Goal: Navigation & Orientation: Understand site structure

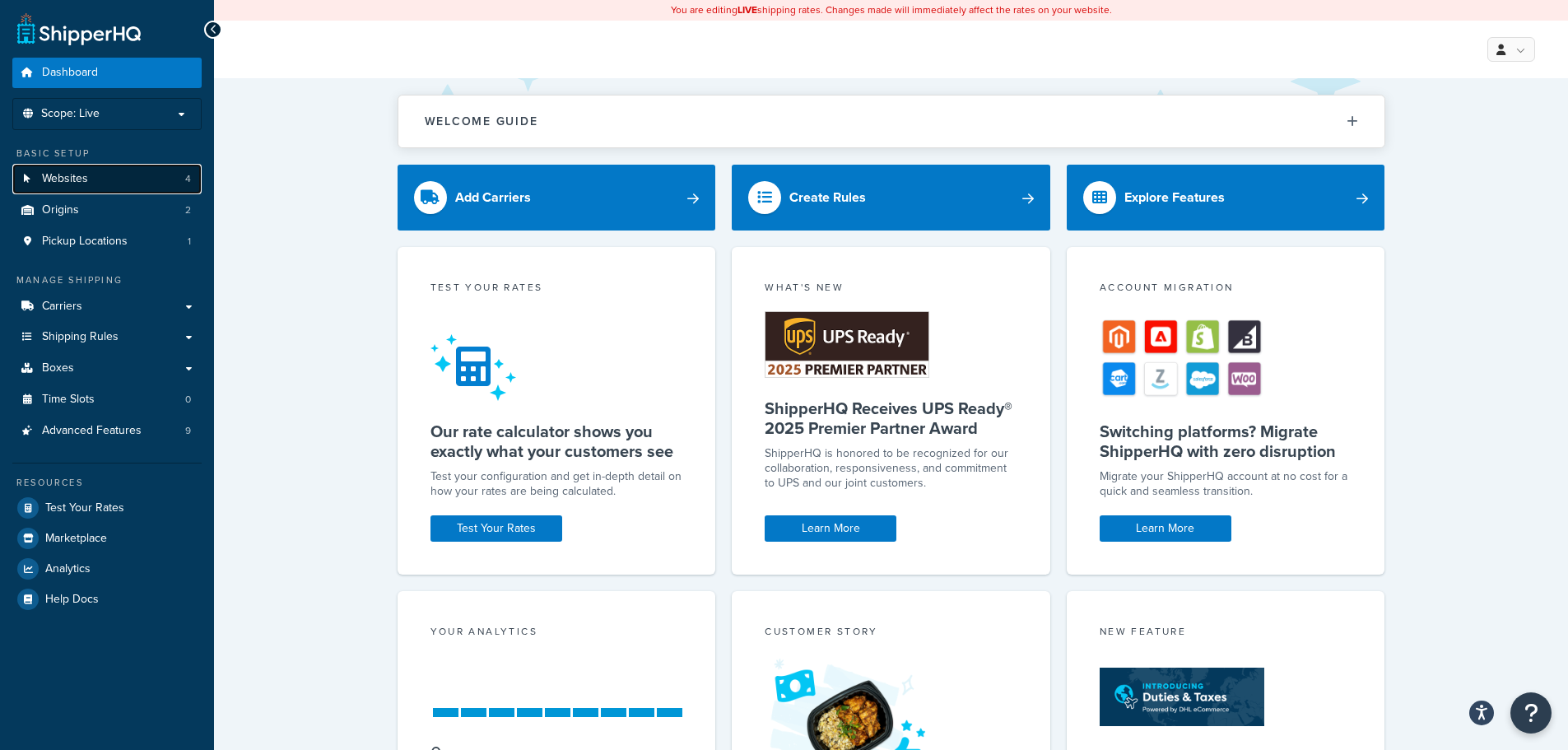
click at [134, 183] on link "Websites 4" at bounding box center [106, 179] width 189 height 30
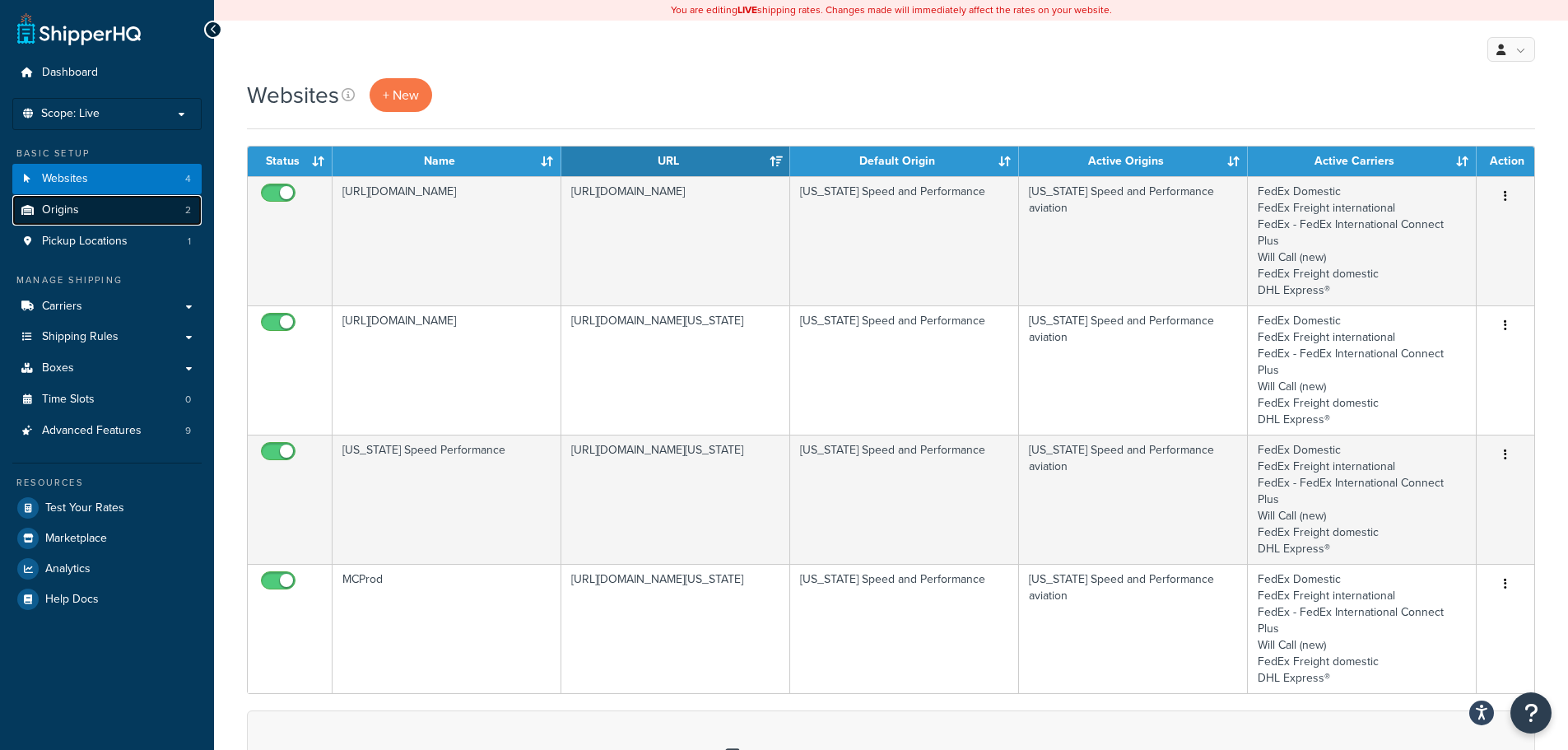
click at [130, 209] on link "Origins 2" at bounding box center [106, 210] width 189 height 30
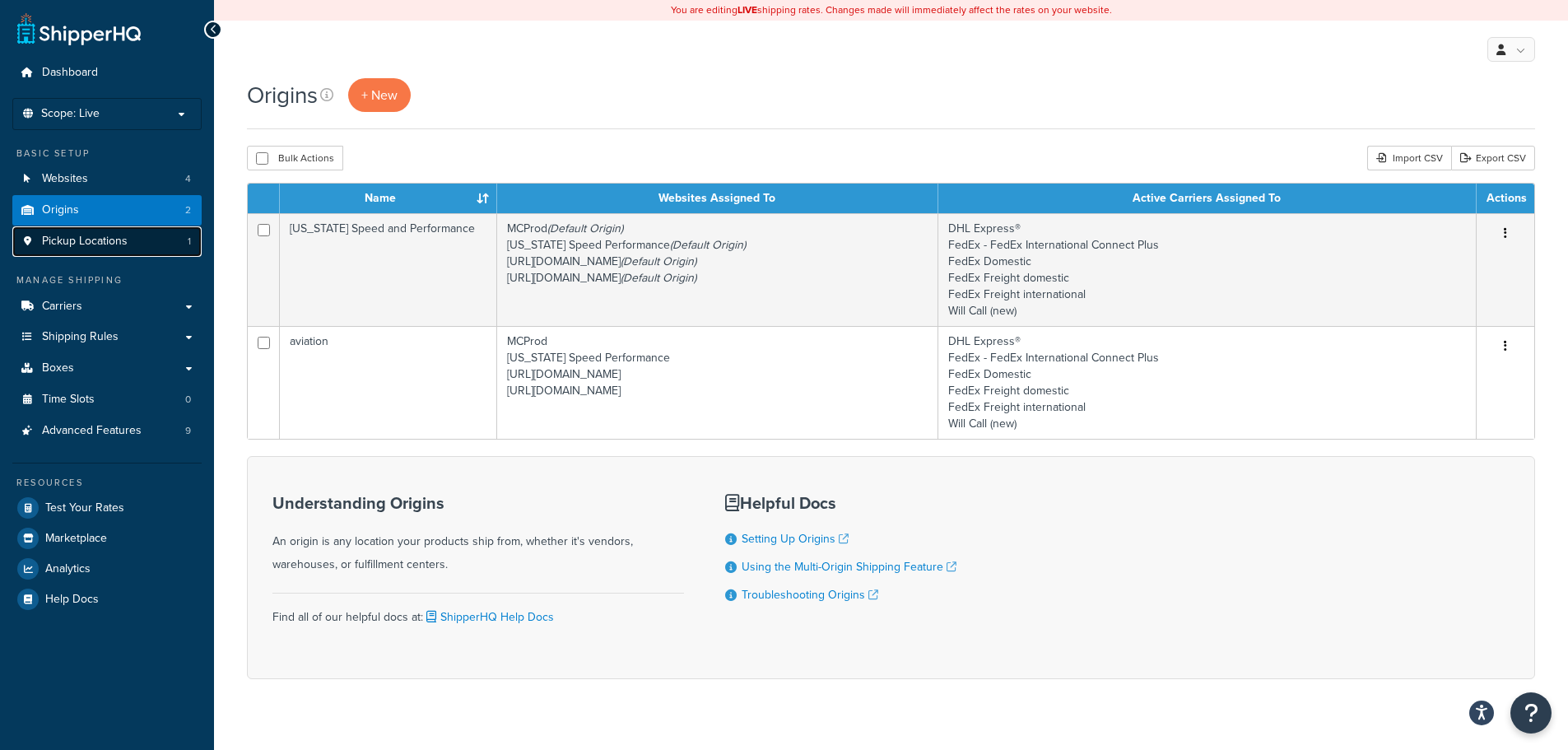
click at [146, 247] on link "Pickup Locations 1" at bounding box center [106, 241] width 189 height 30
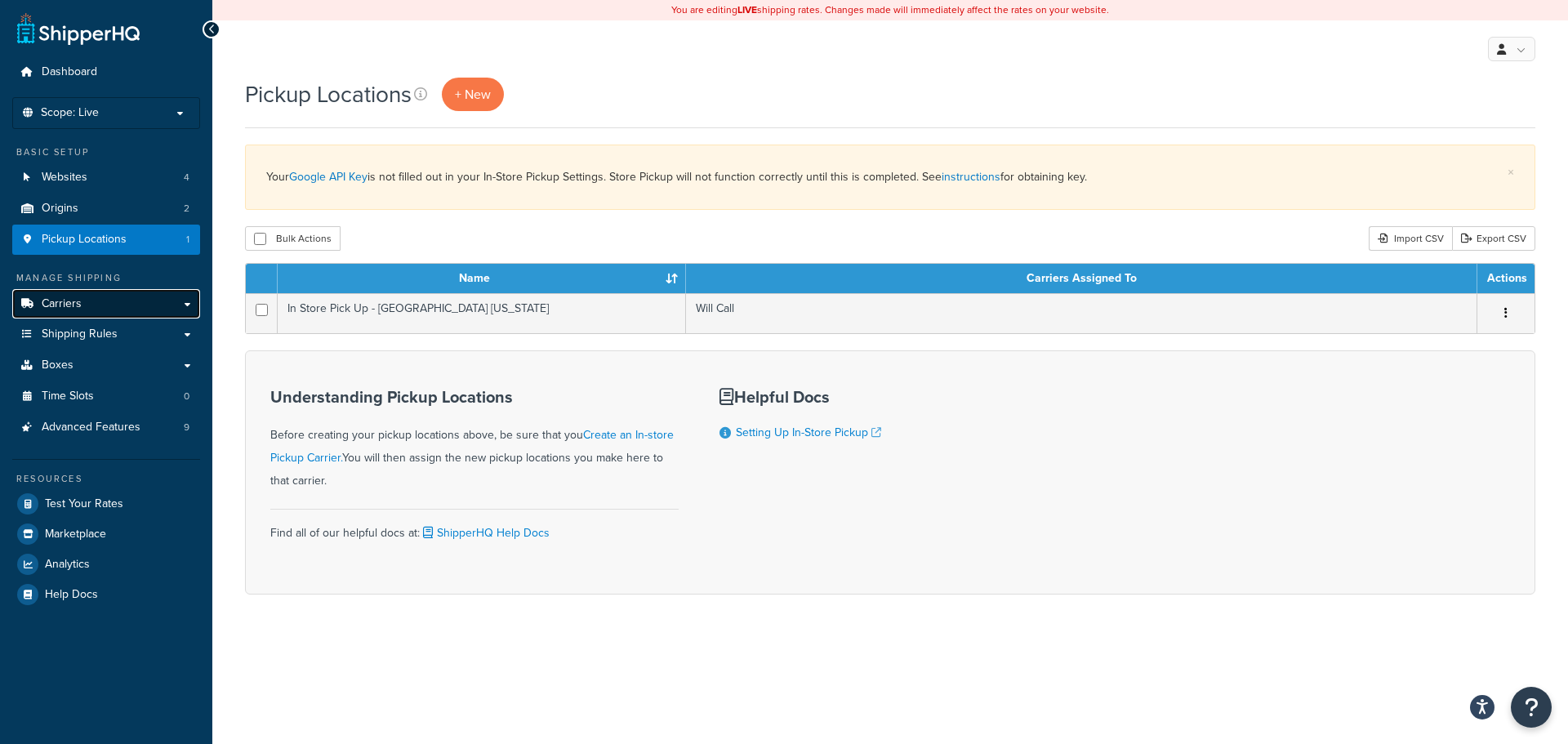
click at [106, 305] on link "Carriers" at bounding box center [105, 303] width 188 height 30
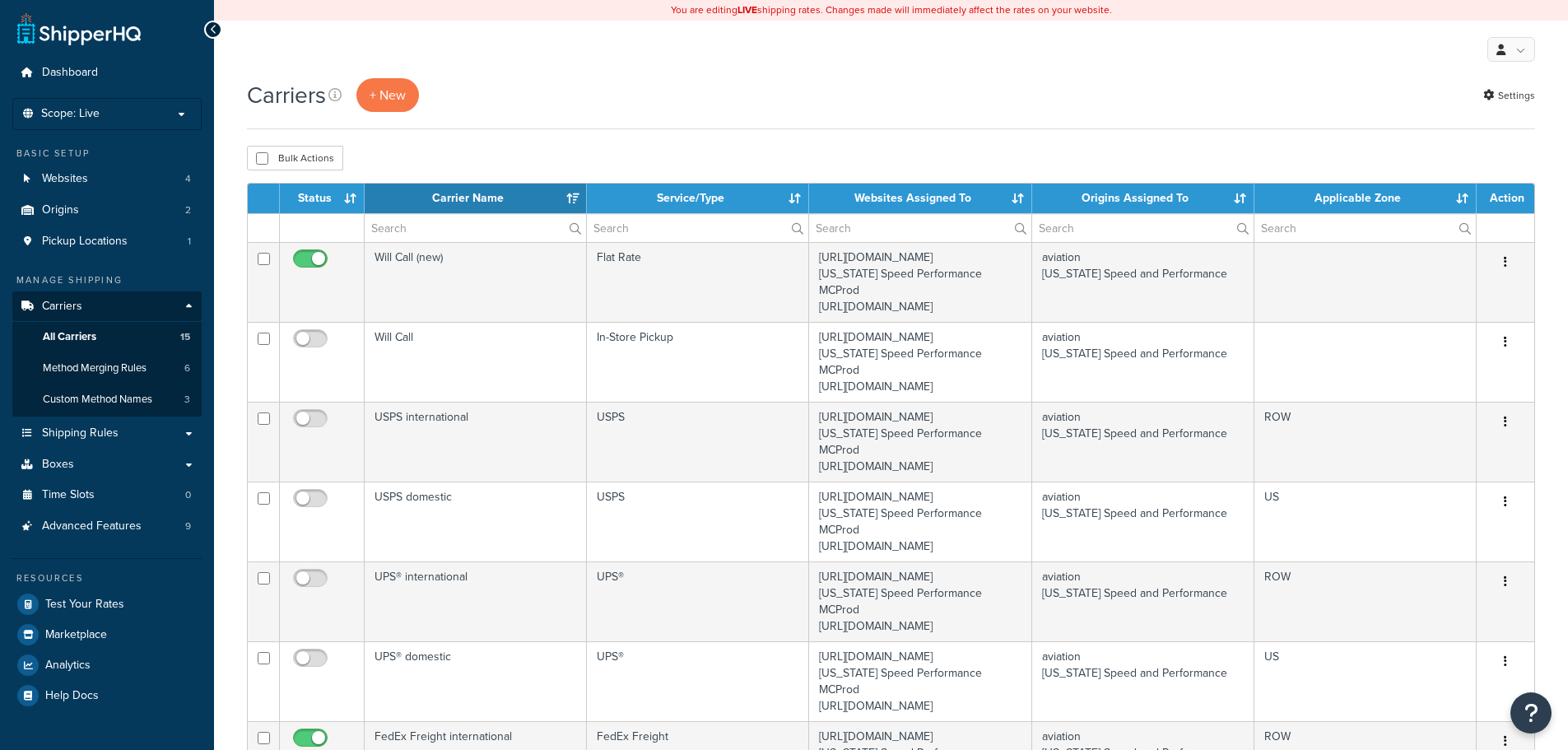
select select "15"
click at [340, 191] on th "Status" at bounding box center [322, 198] width 85 height 29
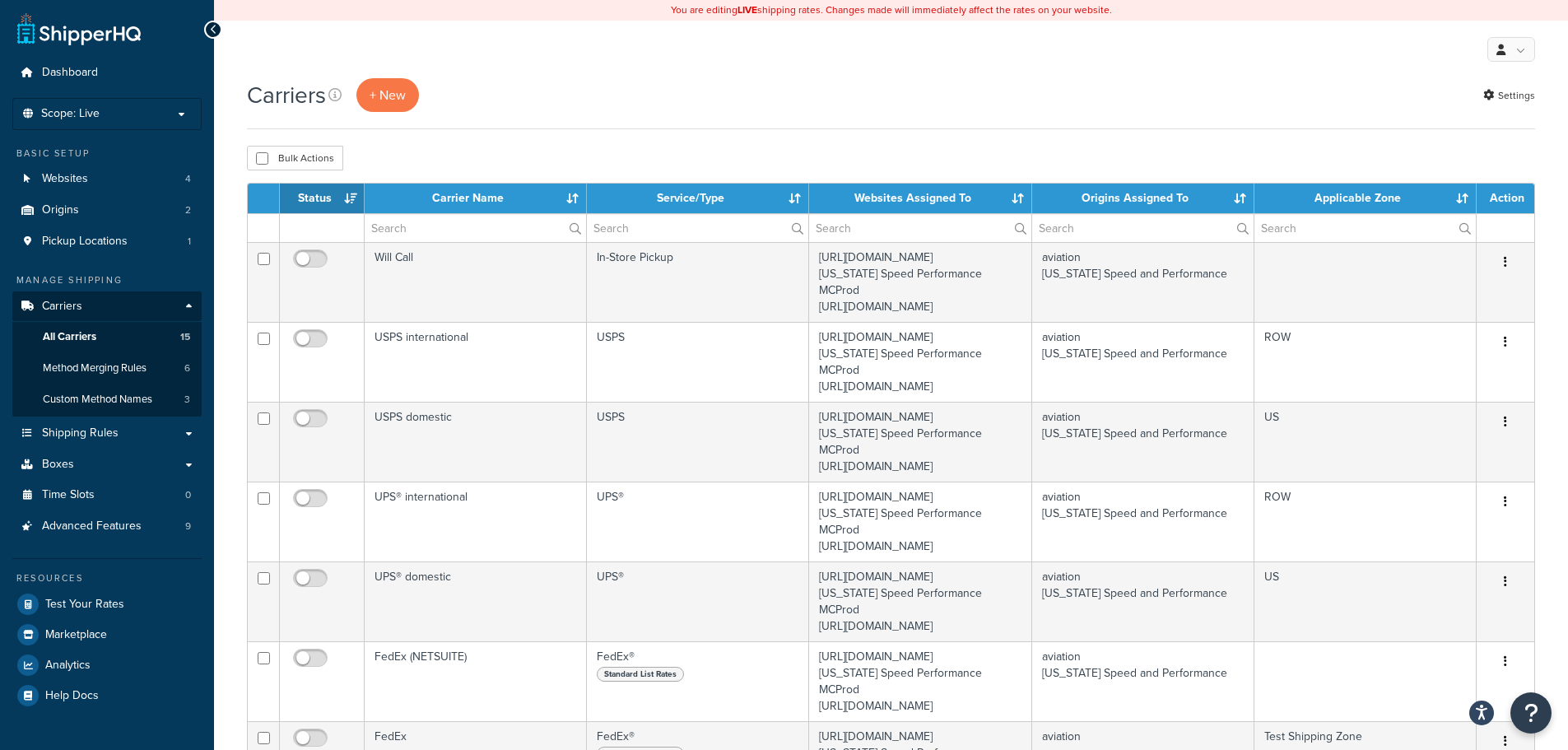
click at [342, 189] on th "Status" at bounding box center [322, 198] width 85 height 29
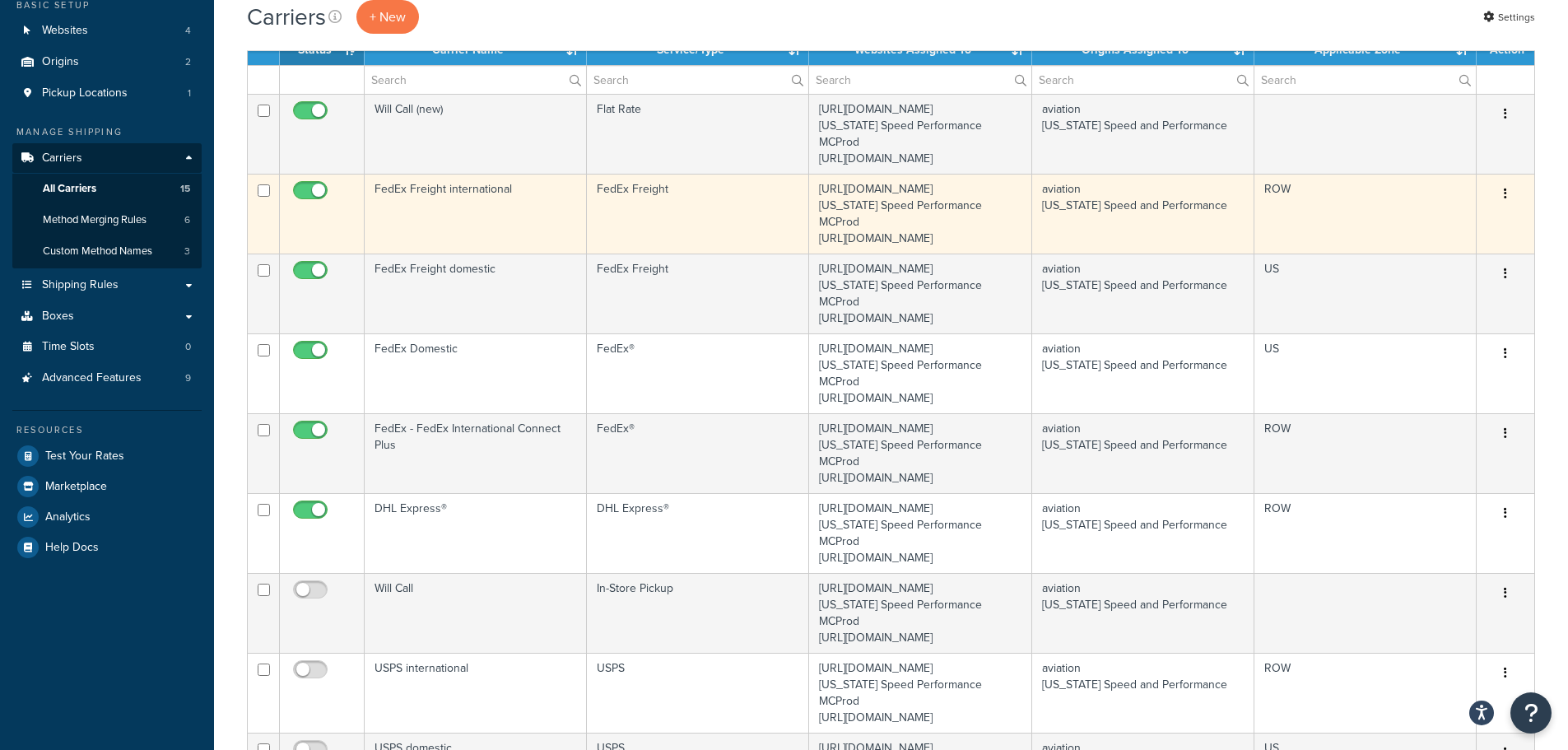
scroll to position [165, 0]
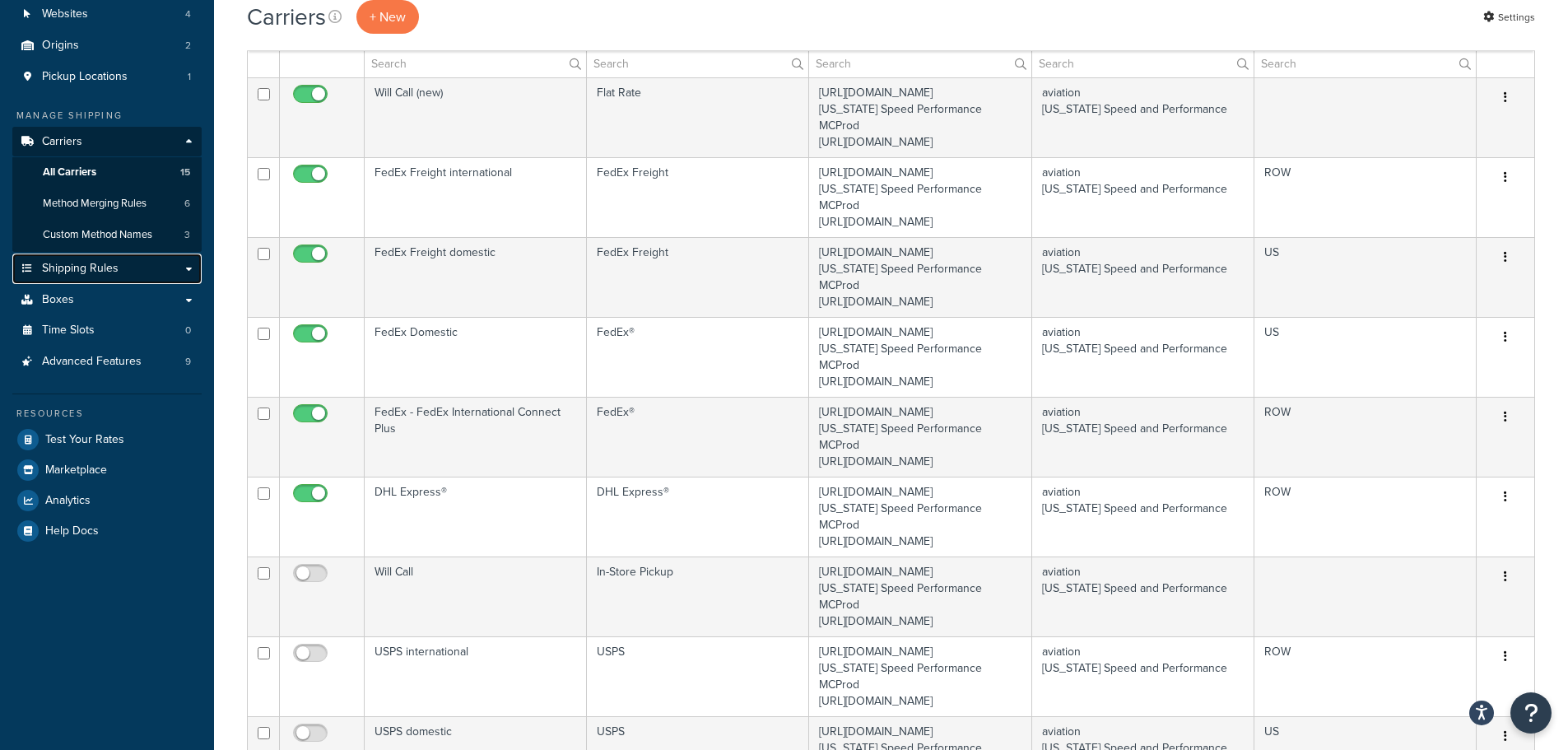
click at [95, 270] on span "Shipping Rules" at bounding box center [80, 269] width 77 height 14
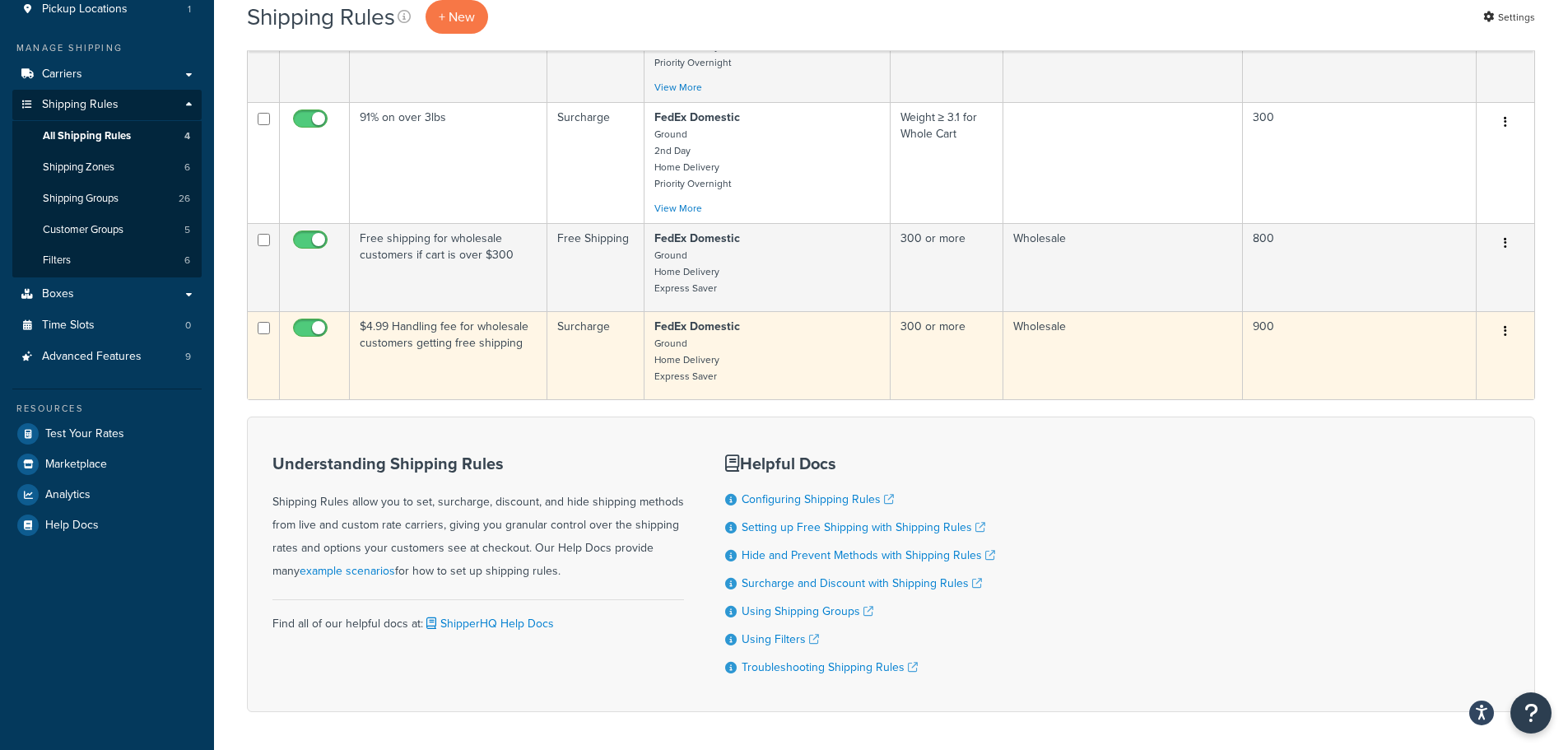
scroll to position [304, 0]
